Goal: Navigation & Orientation: Find specific page/section

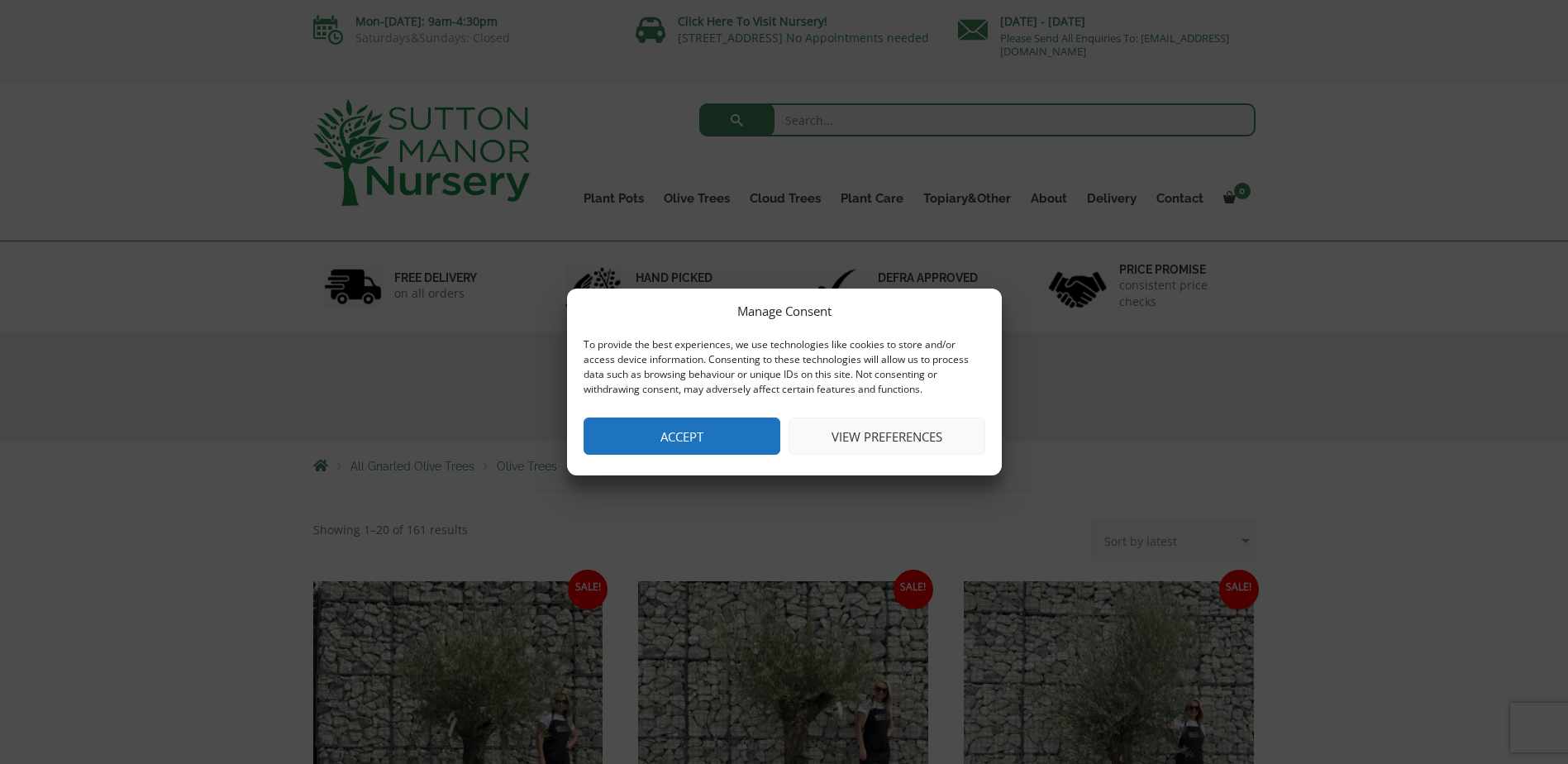
click at [738, 412] on div "Manage Consent To provide the best experiences, we use technologies like cookie…" at bounding box center [784, 382] width 435 height 187
click at [742, 433] on button "Accept" at bounding box center [681, 436] width 196 height 37
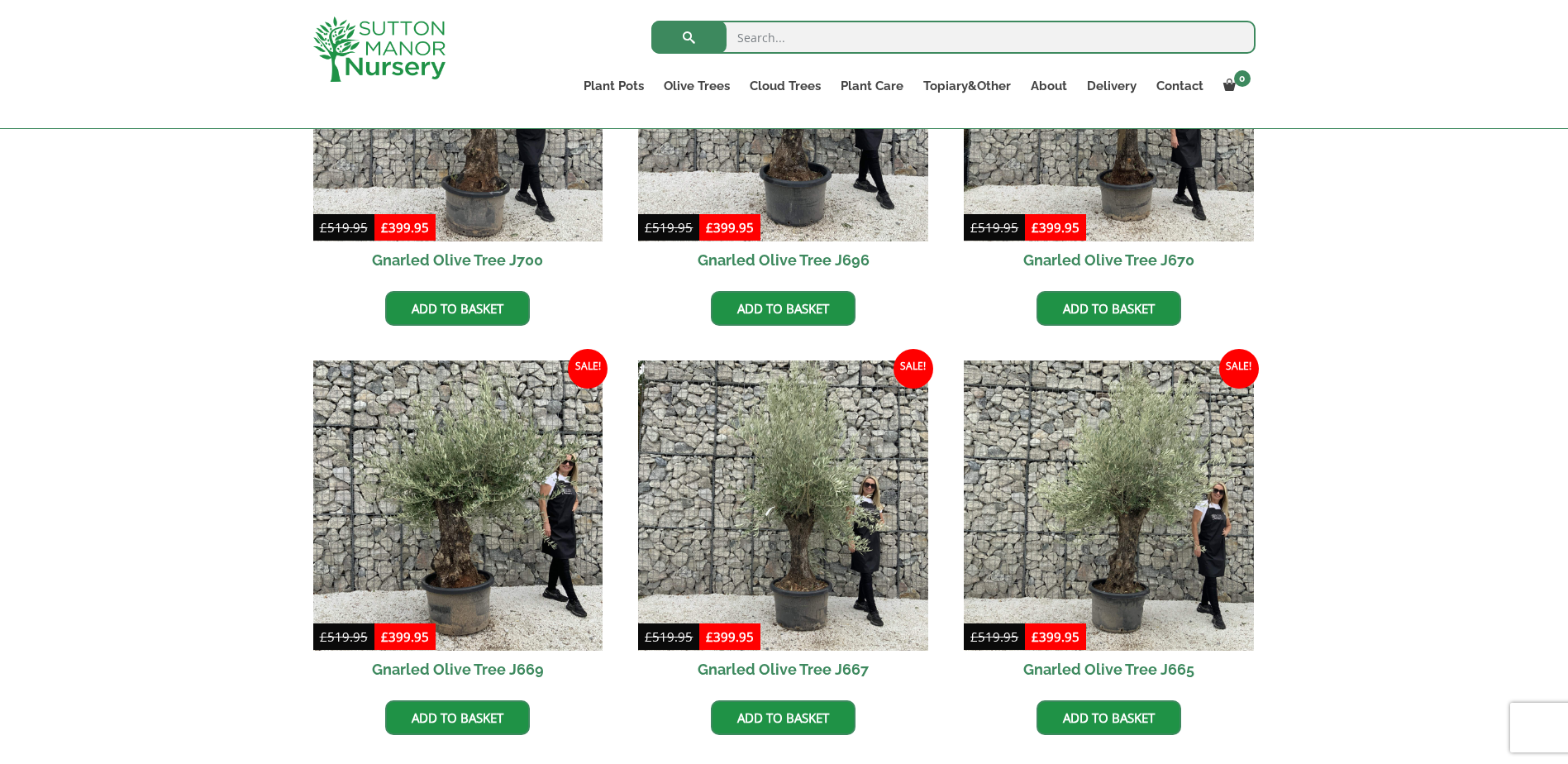
scroll to position [1075, 0]
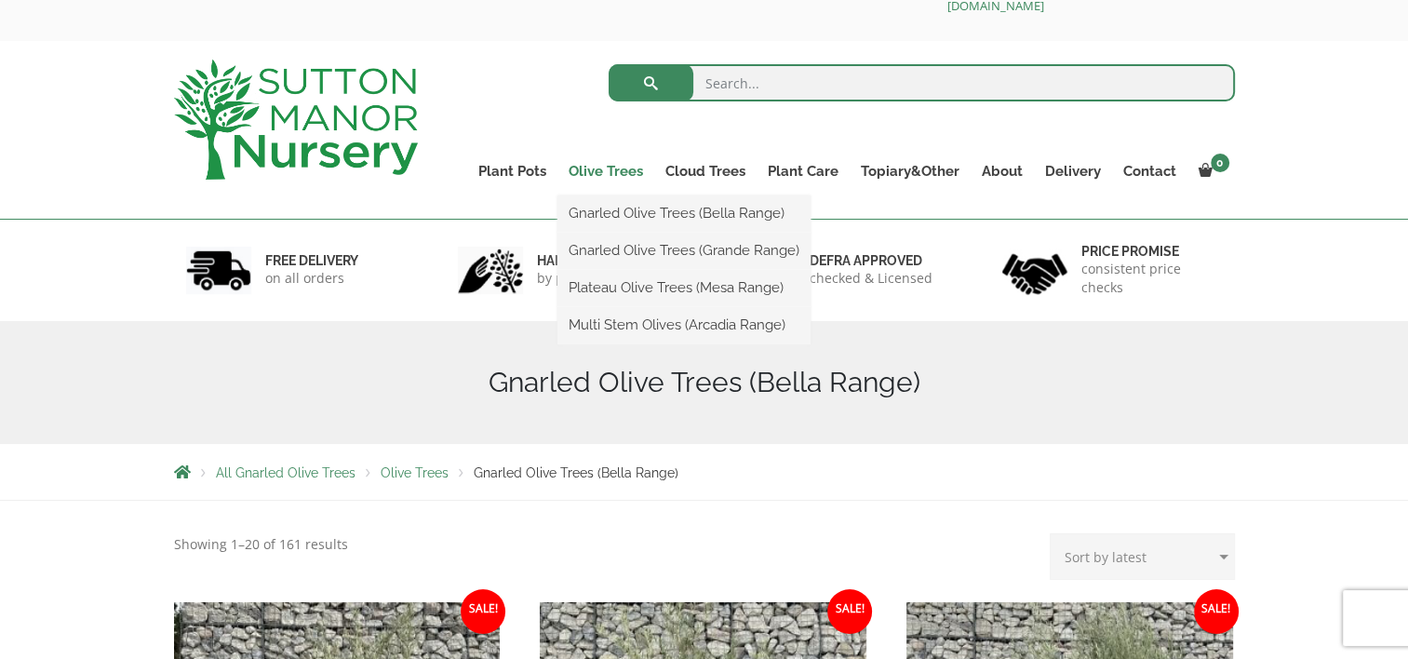
scroll to position [52, 0]
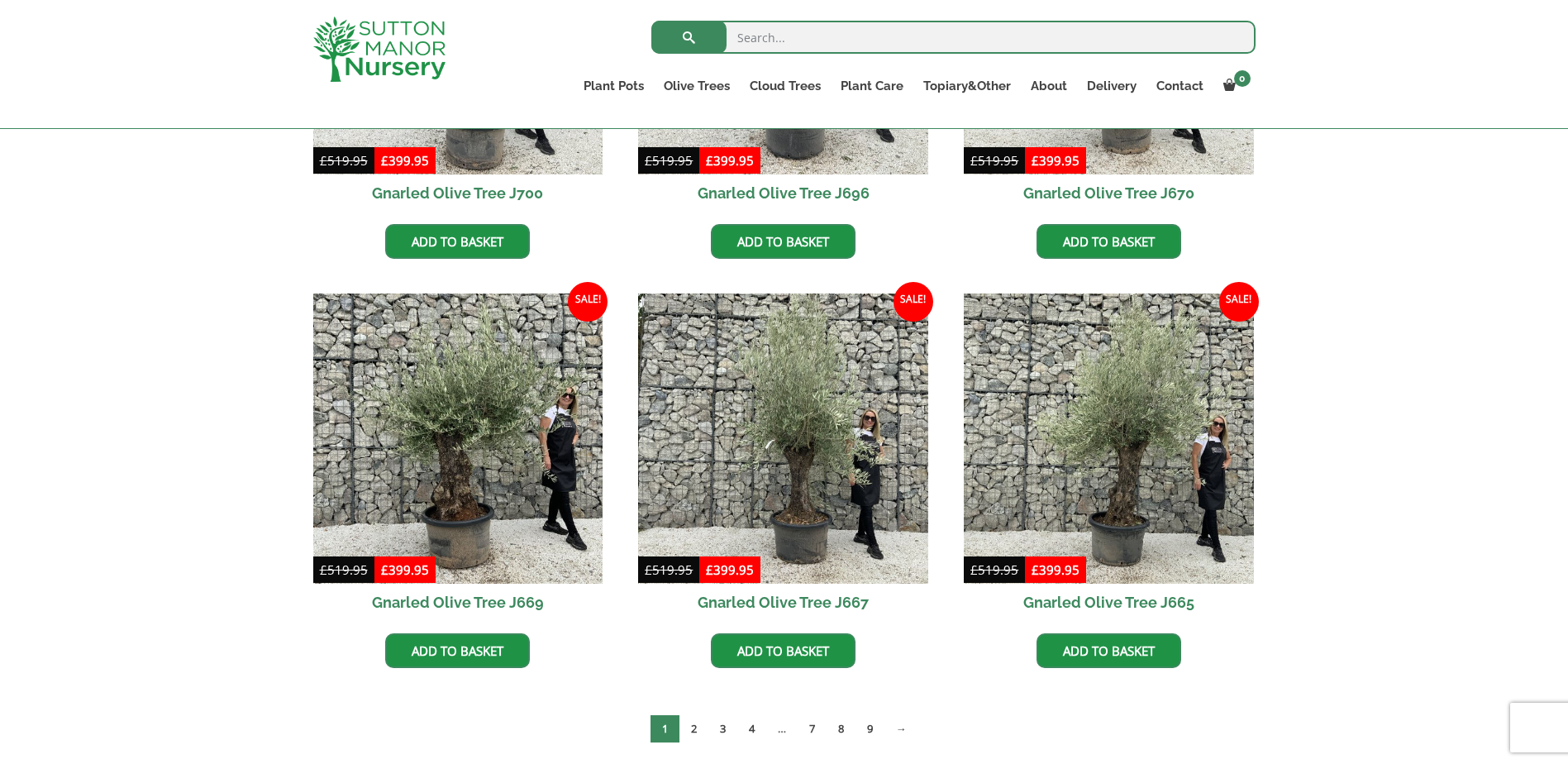
scroll to position [1077, 0]
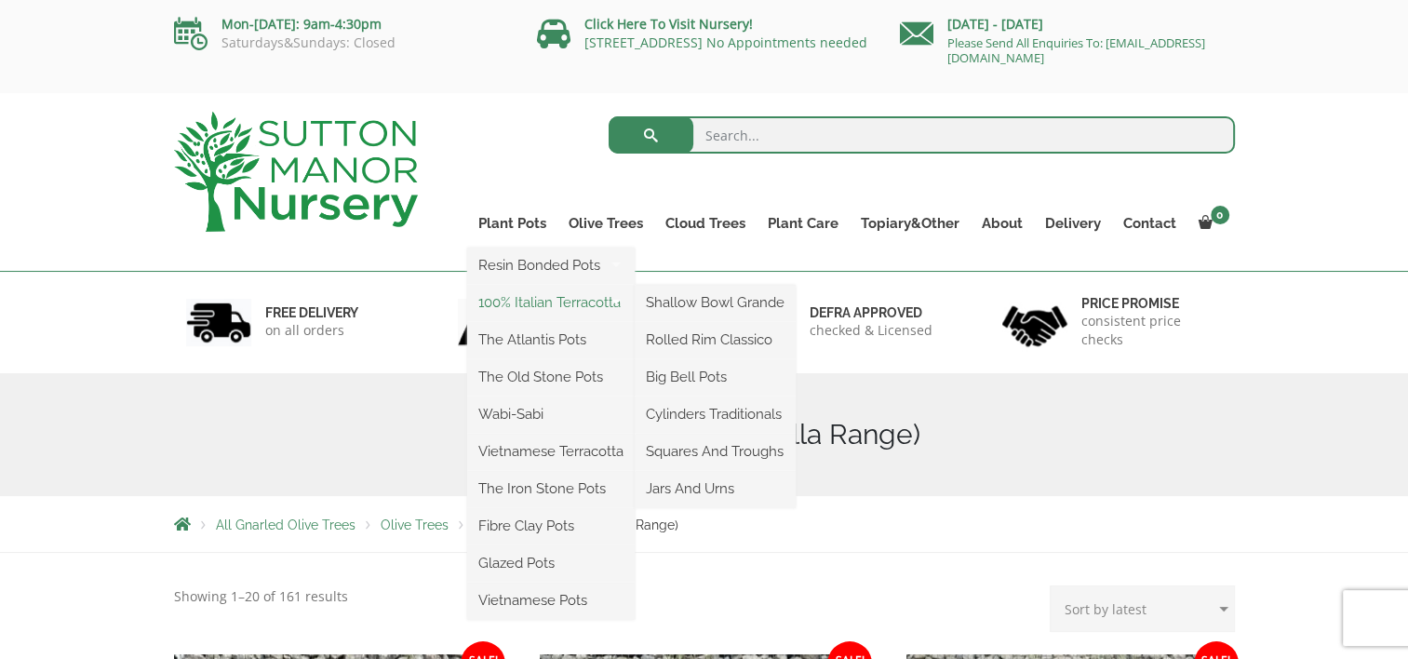
click at [543, 305] on link "100% Italian Terracotta" at bounding box center [551, 303] width 168 height 28
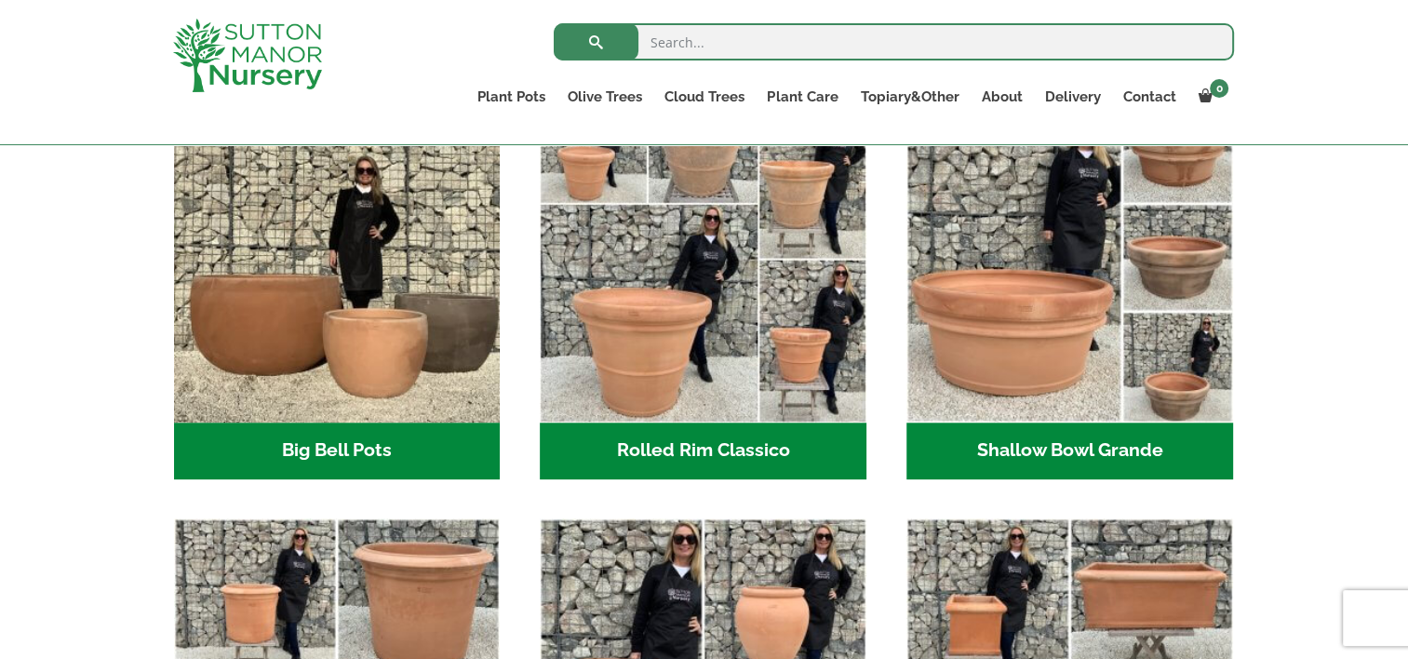
scroll to position [646, 0]
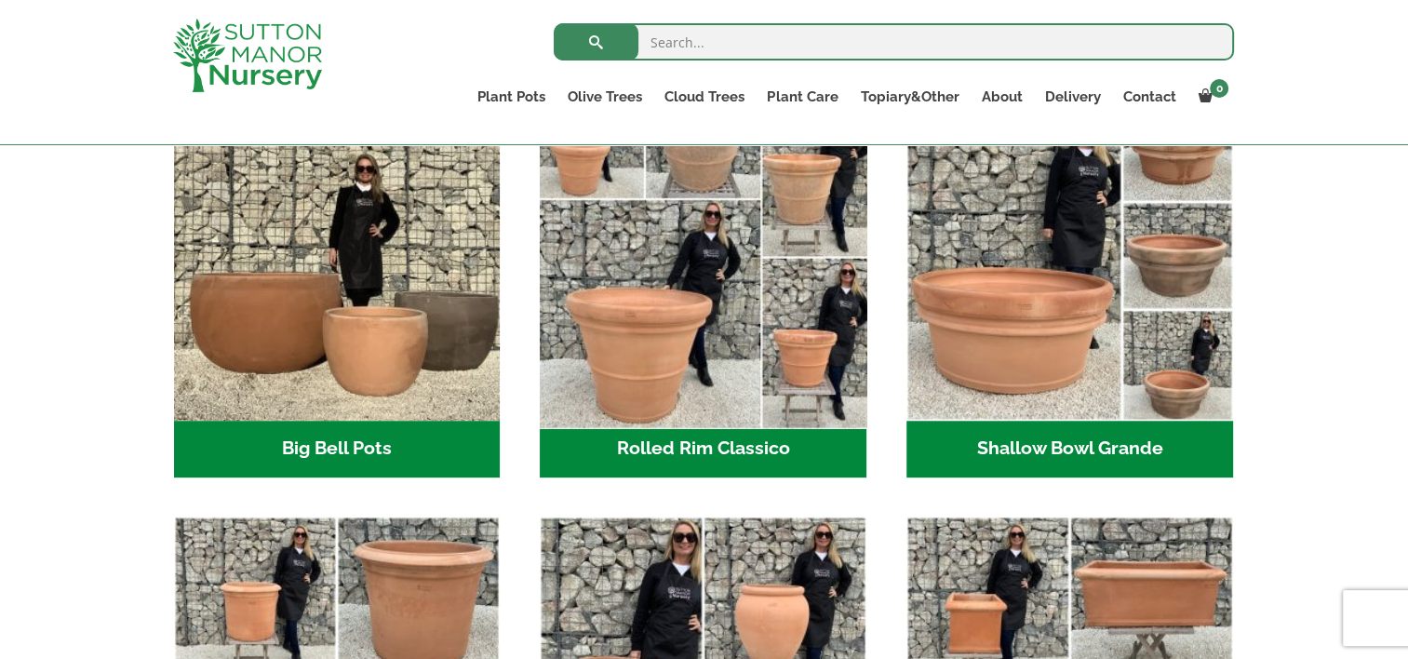
click at [659, 290] on img "Visit product category Rolled Rim Classico" at bounding box center [703, 257] width 342 height 342
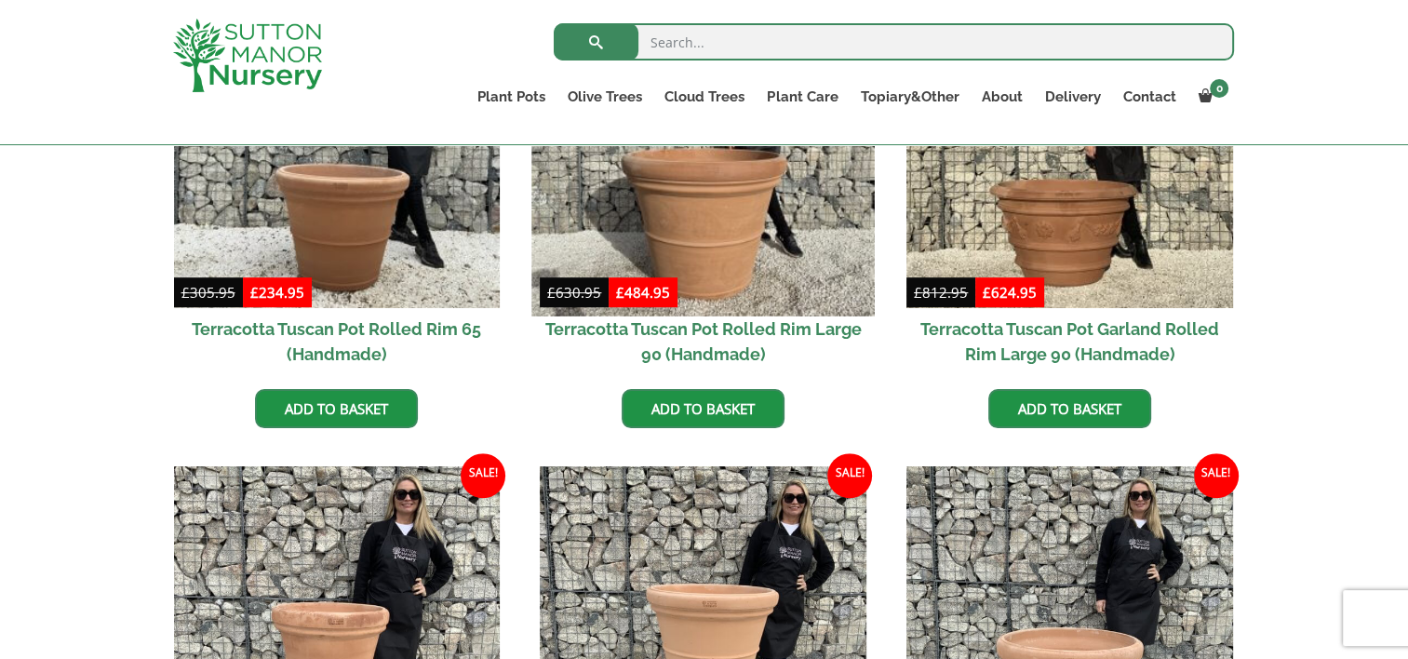
scroll to position [1005, 0]
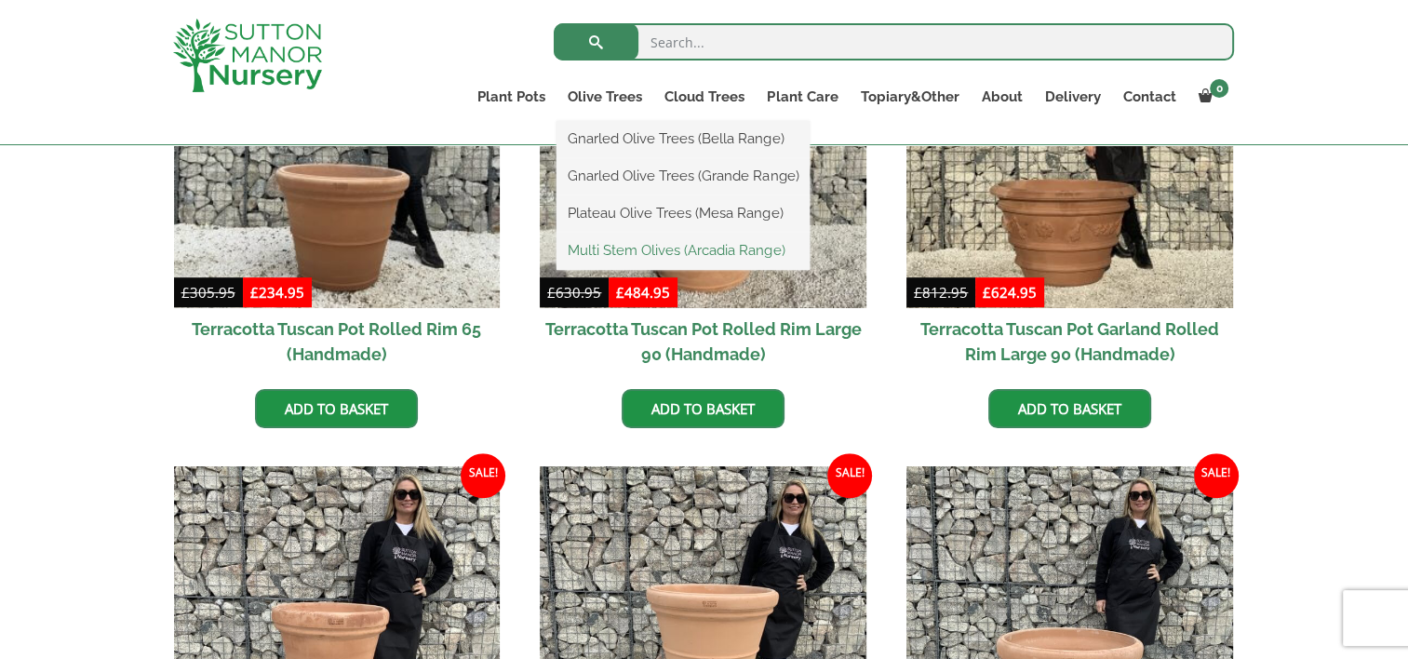
click at [687, 249] on link "Multi Stem Olives (Arcadia Range)" at bounding box center [683, 250] width 253 height 28
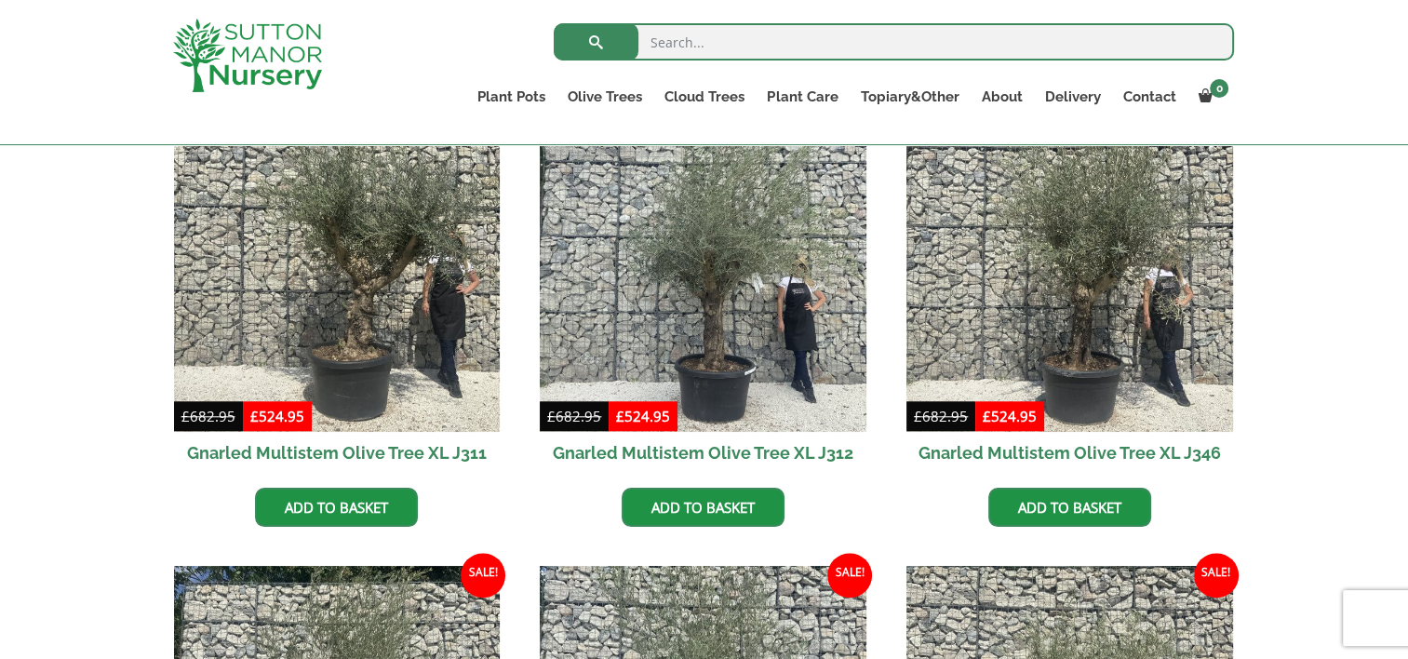
scroll to position [1776, 0]
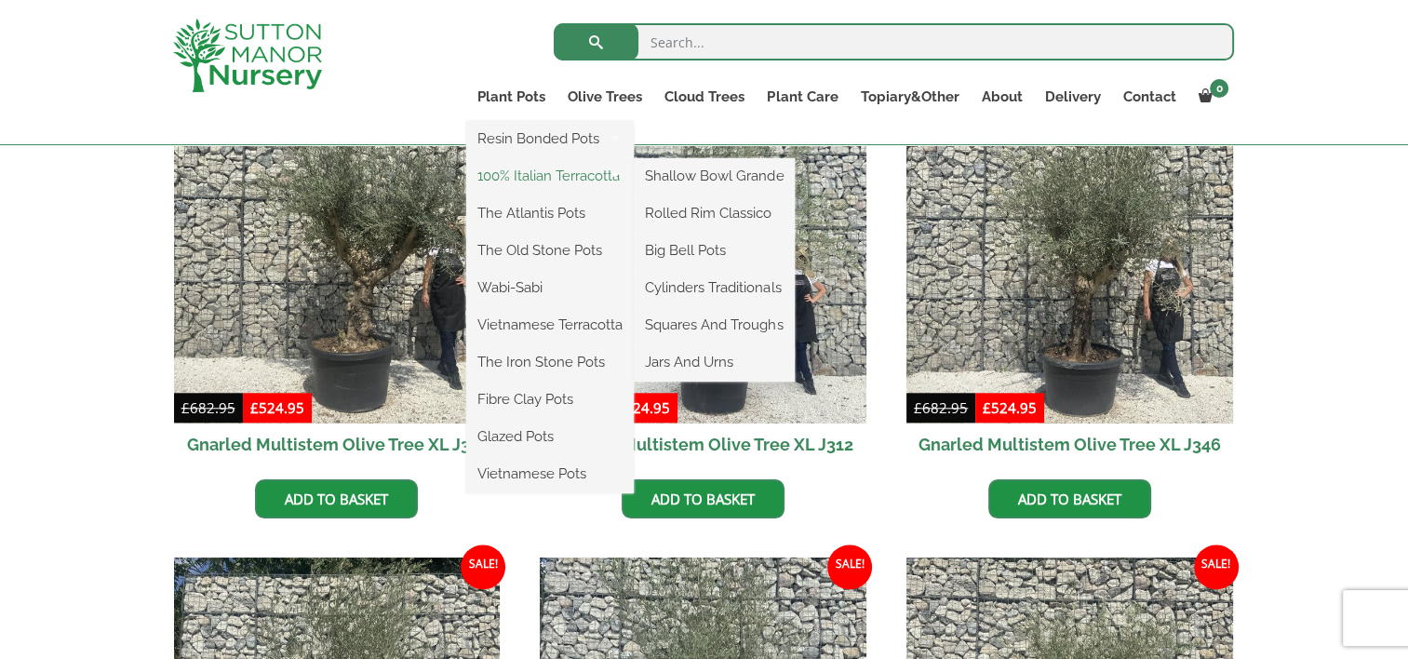
click at [544, 175] on link "100% Italian Terracotta" at bounding box center [550, 176] width 168 height 28
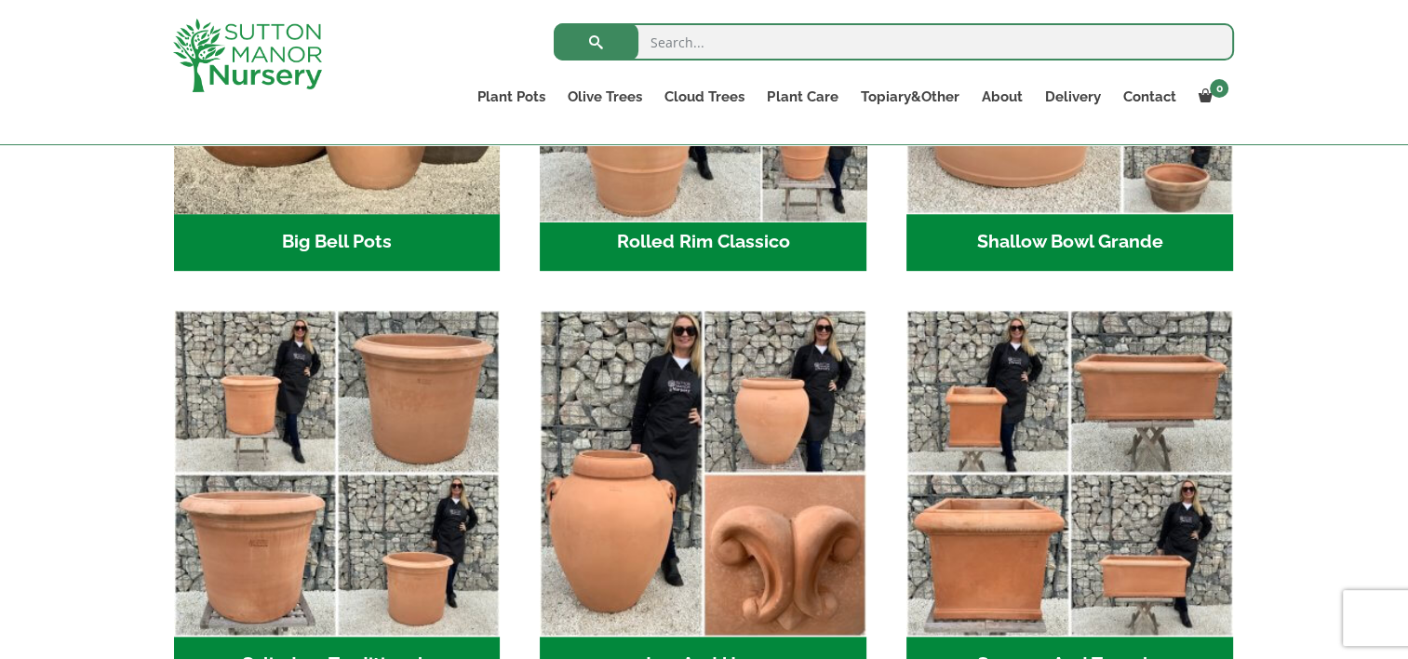
scroll to position [616, 0]
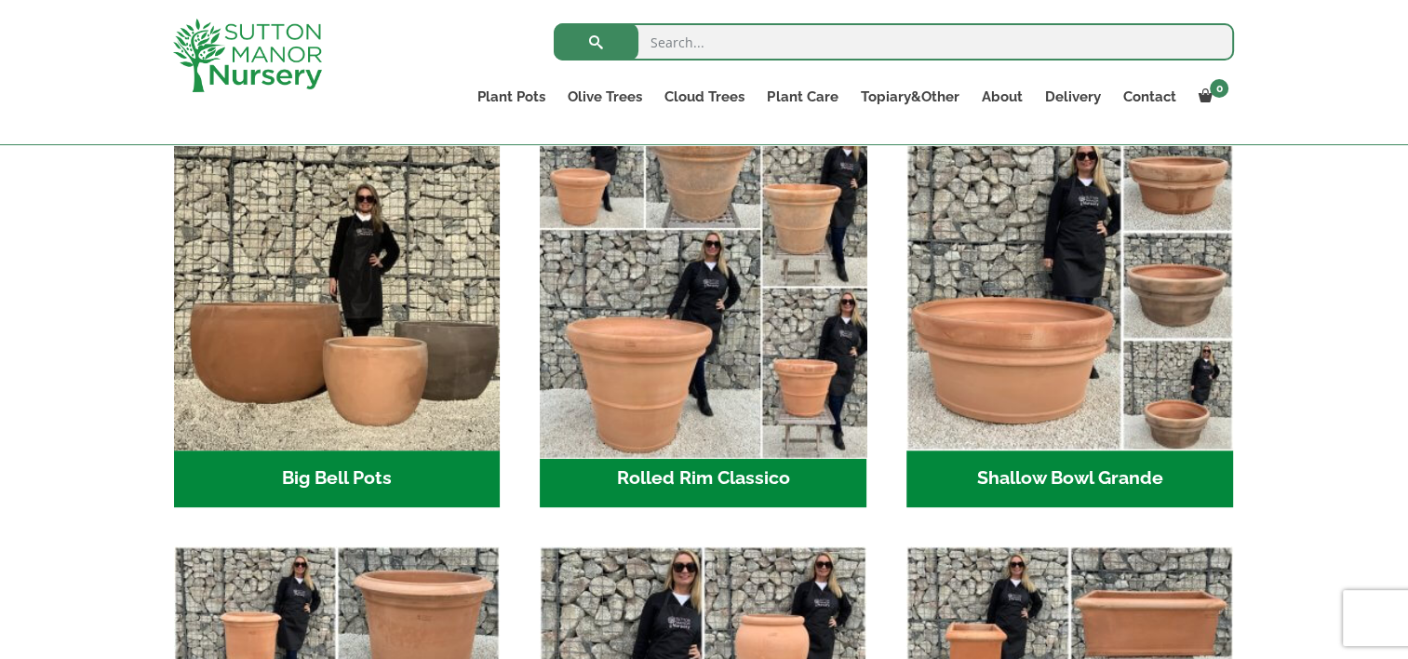
click at [657, 342] on img "Visit product category Rolled Rim Classico" at bounding box center [703, 286] width 342 height 342
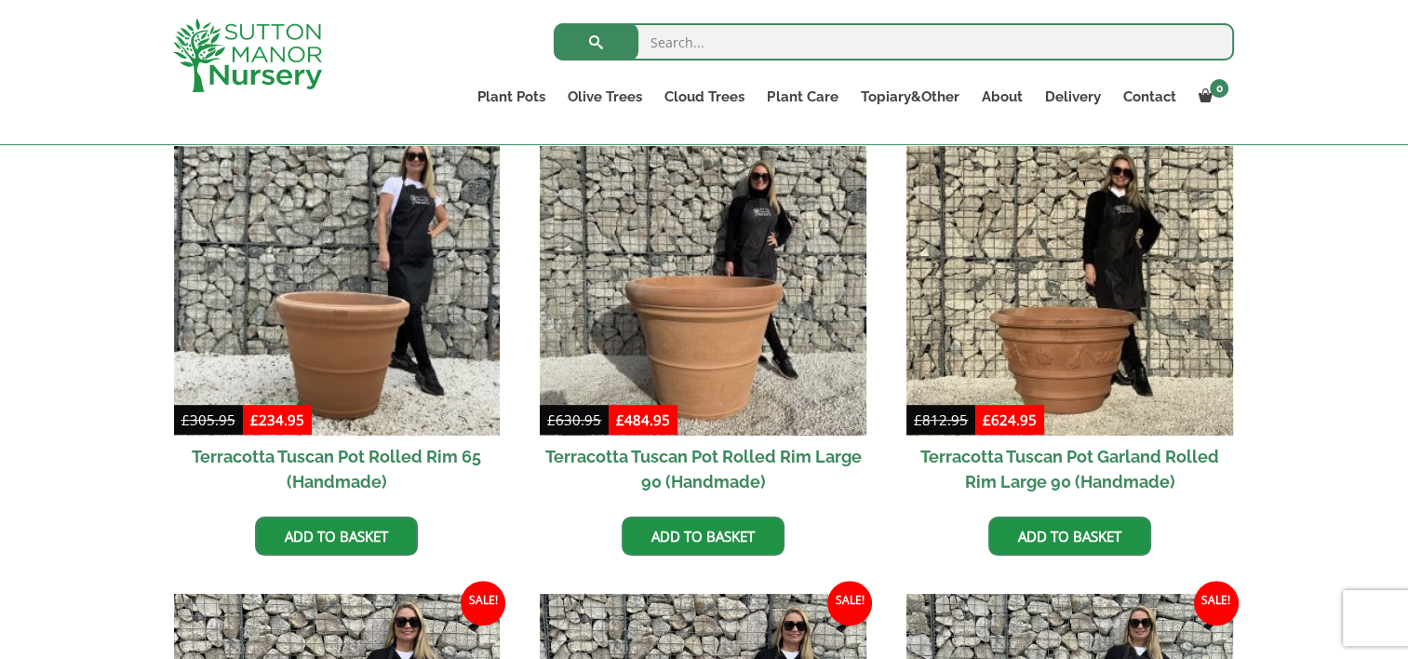
scroll to position [875, 0]
